Goal: Information Seeking & Learning: Understand process/instructions

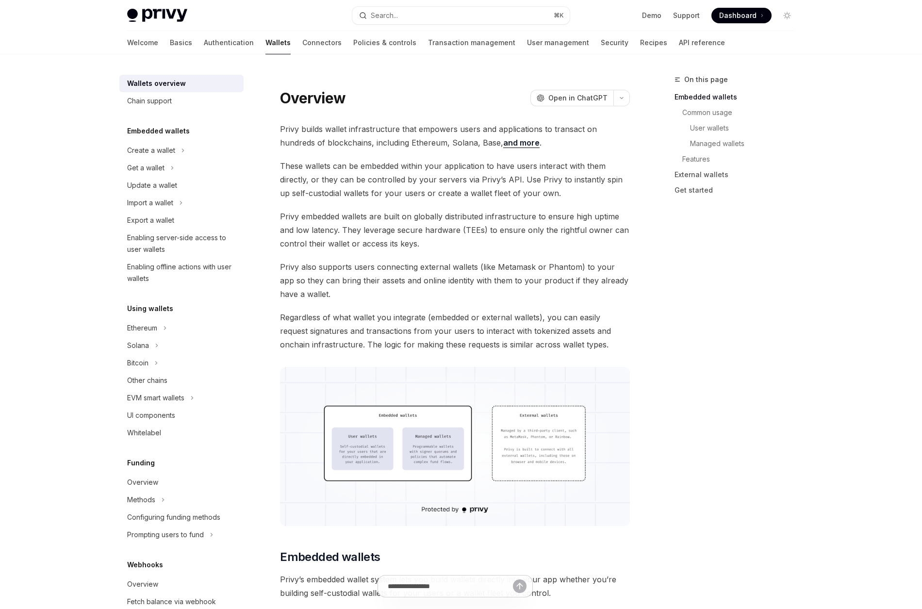
click at [407, 17] on button "Search... ⌘ K" at bounding box center [460, 15] width 217 height 17
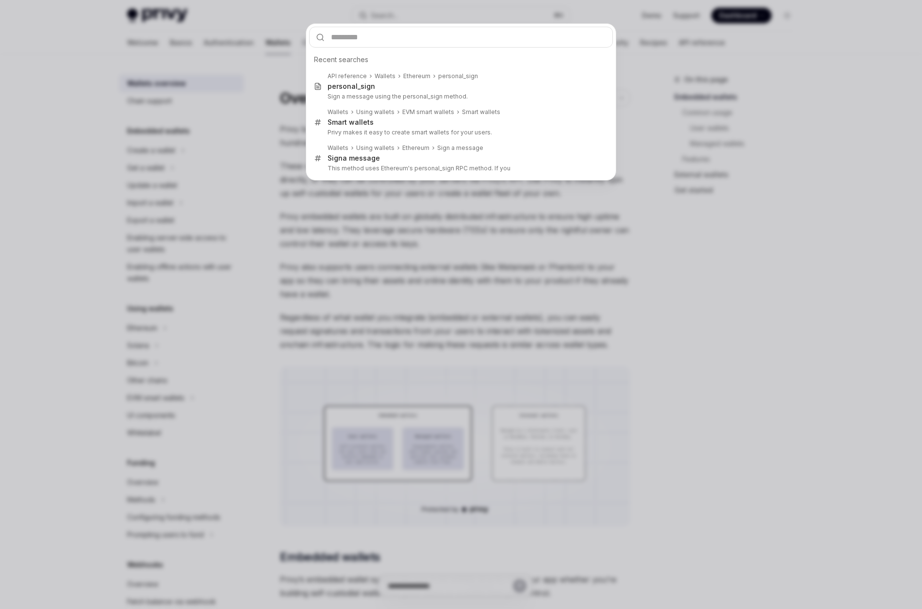
type input "**********"
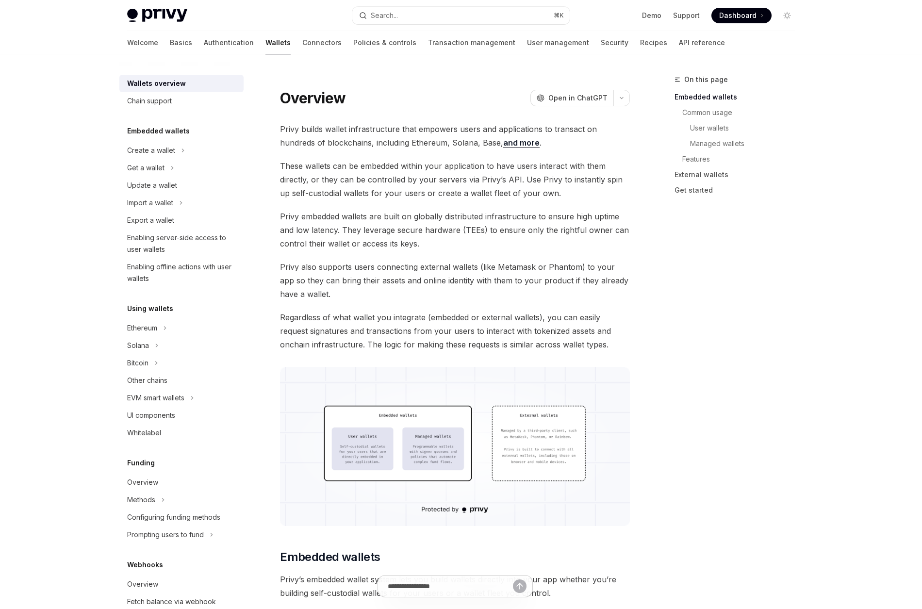
type textarea "*"
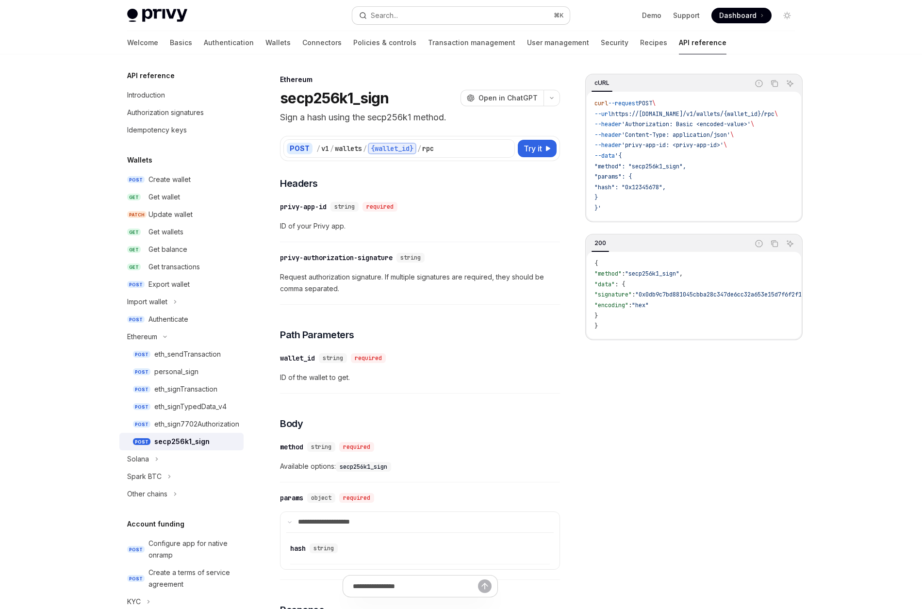
click at [392, 16] on div "Search..." at bounding box center [384, 16] width 27 height 12
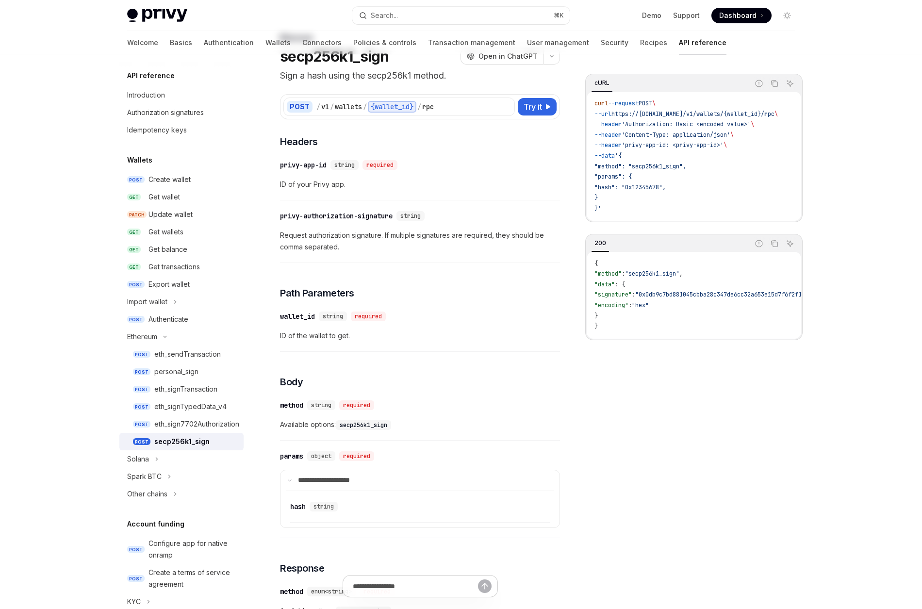
scroll to position [54, 0]
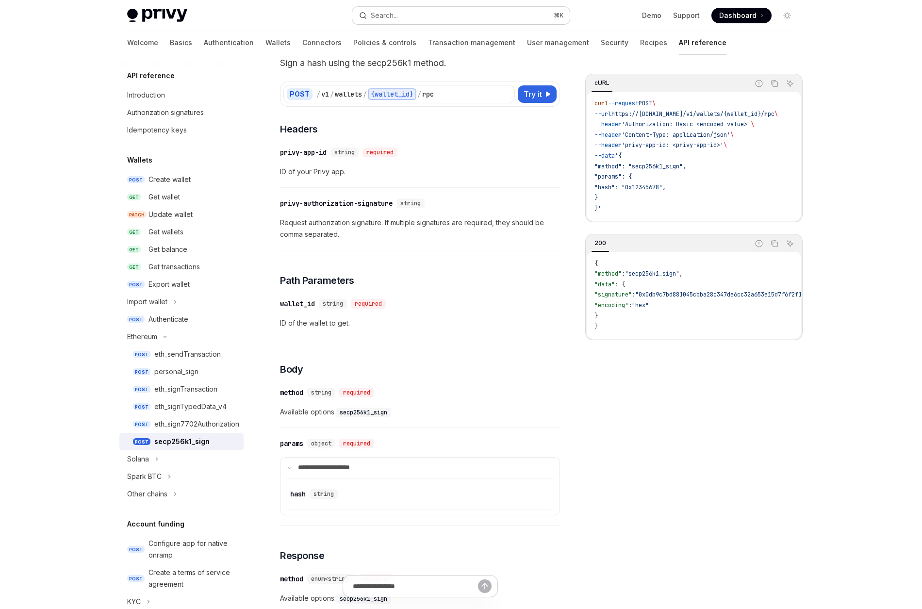
click at [390, 10] on div "Search..." at bounding box center [384, 16] width 27 height 12
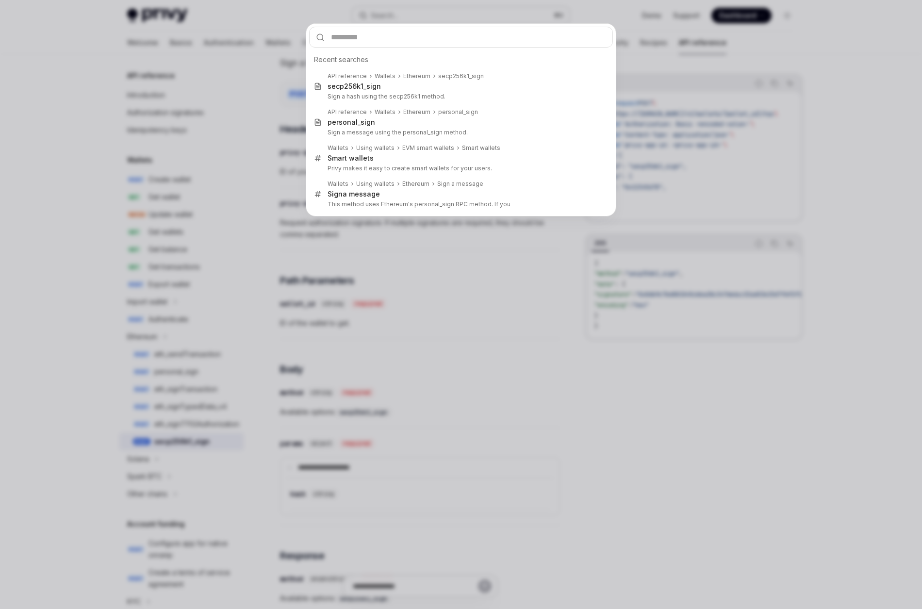
type input "**********"
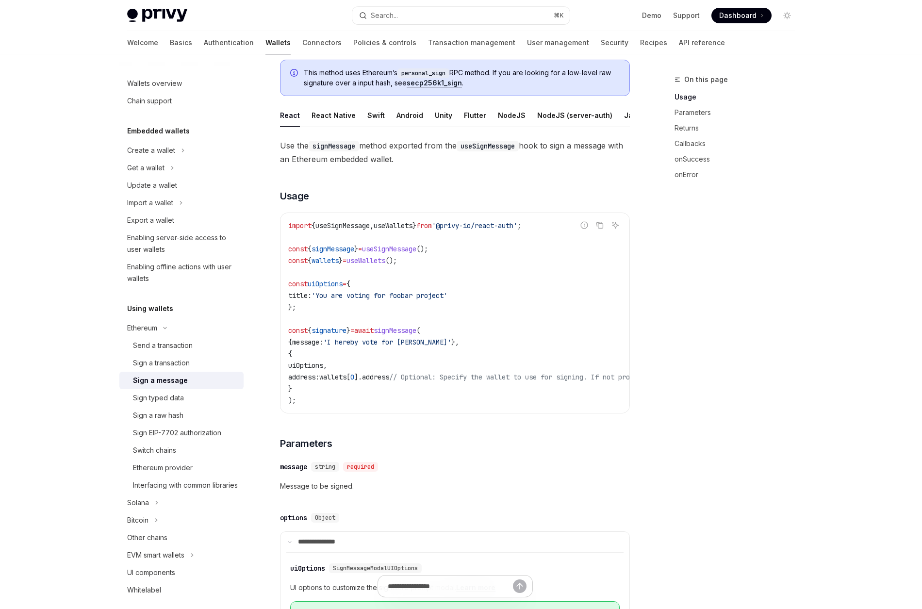
scroll to position [56, 0]
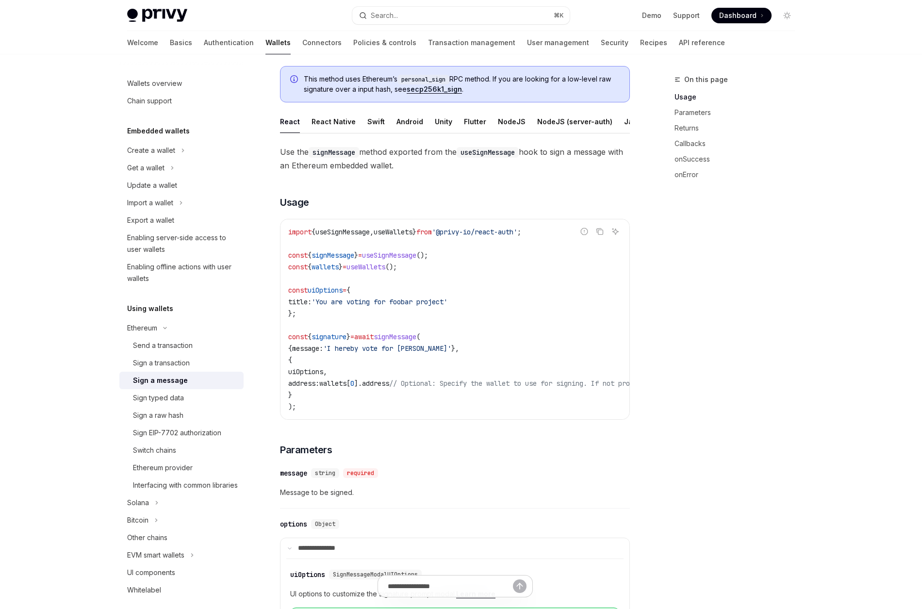
click at [427, 90] on link "secp256k1_sign" at bounding box center [433, 89] width 55 height 9
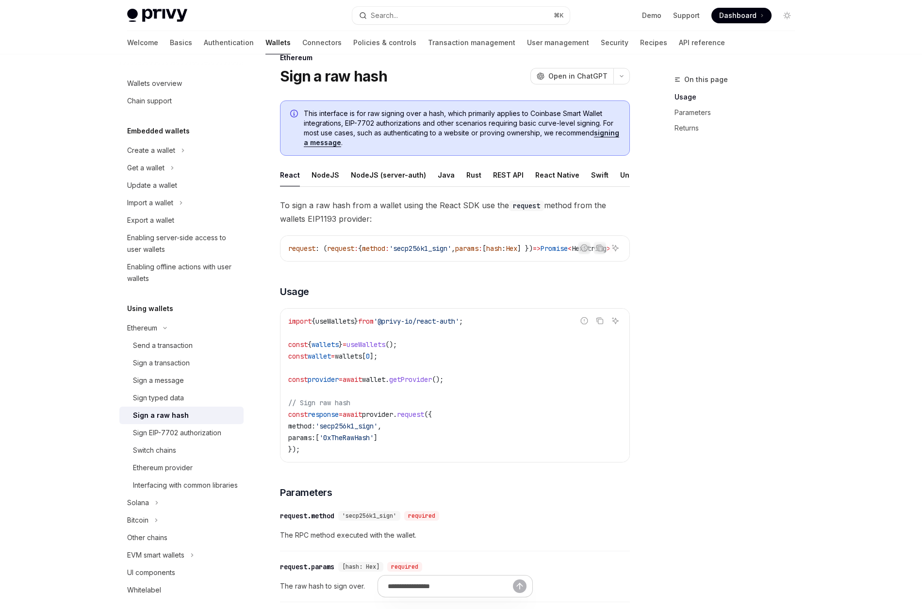
scroll to position [22, 0]
click at [342, 203] on span "To sign a raw hash from a wallet using the React SDK use the request method fro…" at bounding box center [455, 211] width 350 height 27
drag, startPoint x: 320, startPoint y: 205, endPoint x: 336, endPoint y: 216, distance: 19.6
click at [336, 216] on span "To sign a raw hash from a wallet using the React SDK use the request method fro…" at bounding box center [455, 211] width 350 height 27
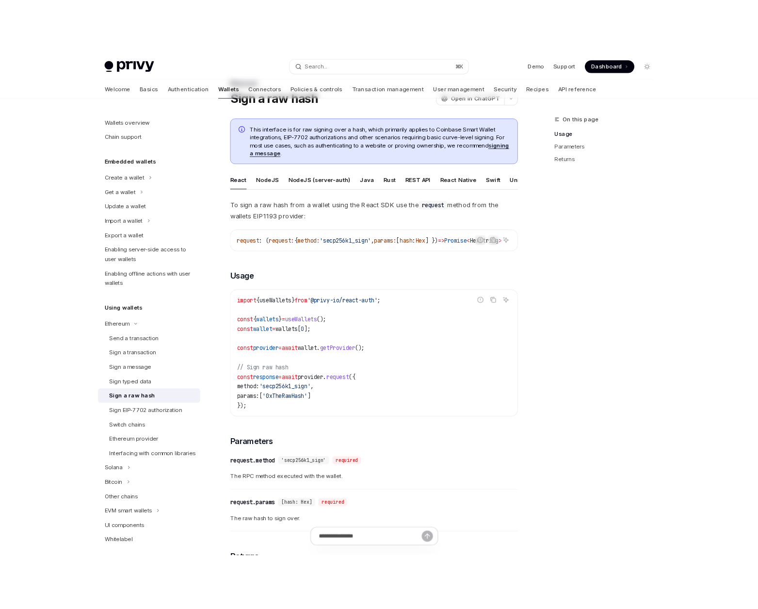
scroll to position [0, 0]
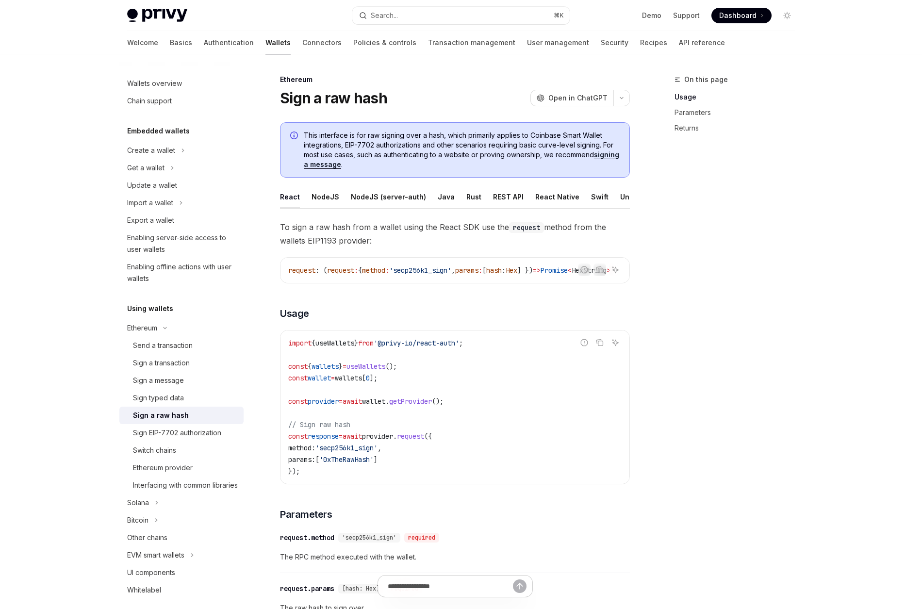
type textarea "*"
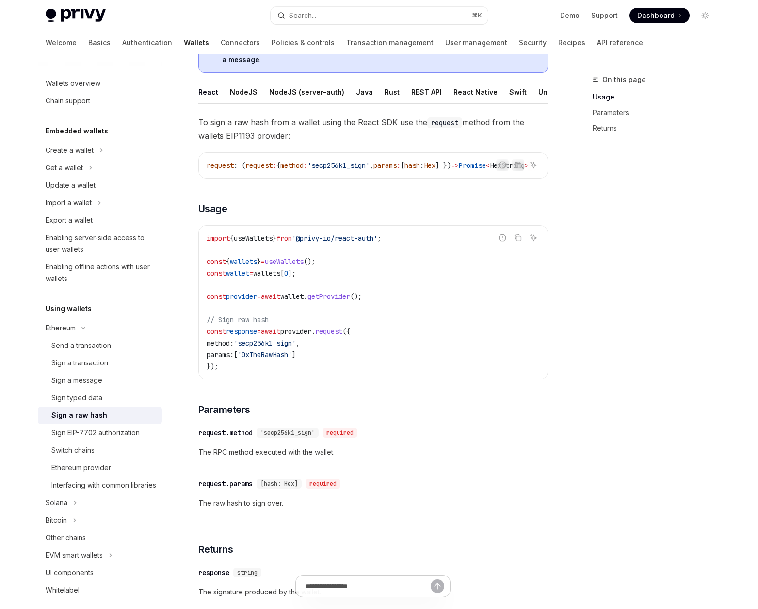
scroll to position [110, 0]
